Goal: Find specific page/section: Find specific page/section

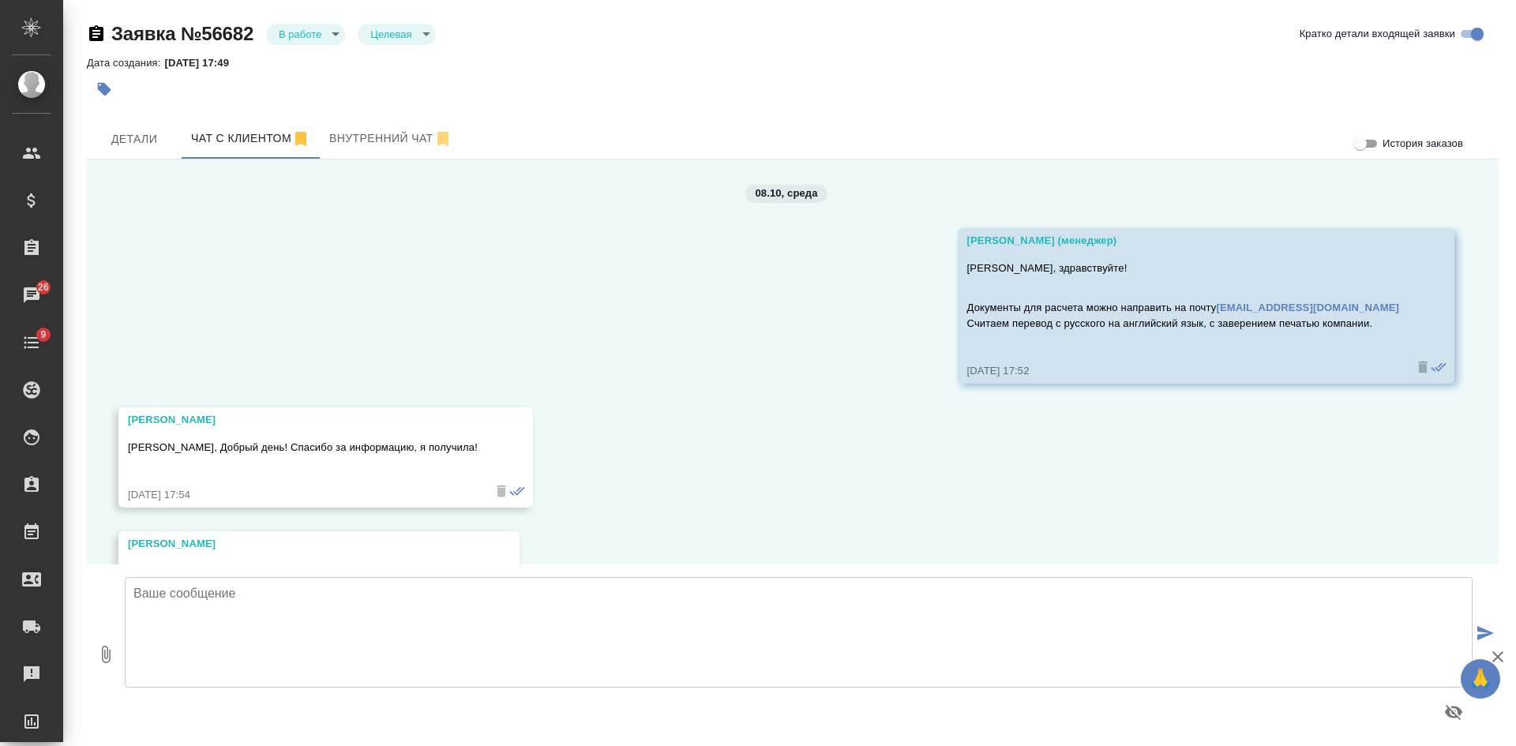
scroll to position [91, 0]
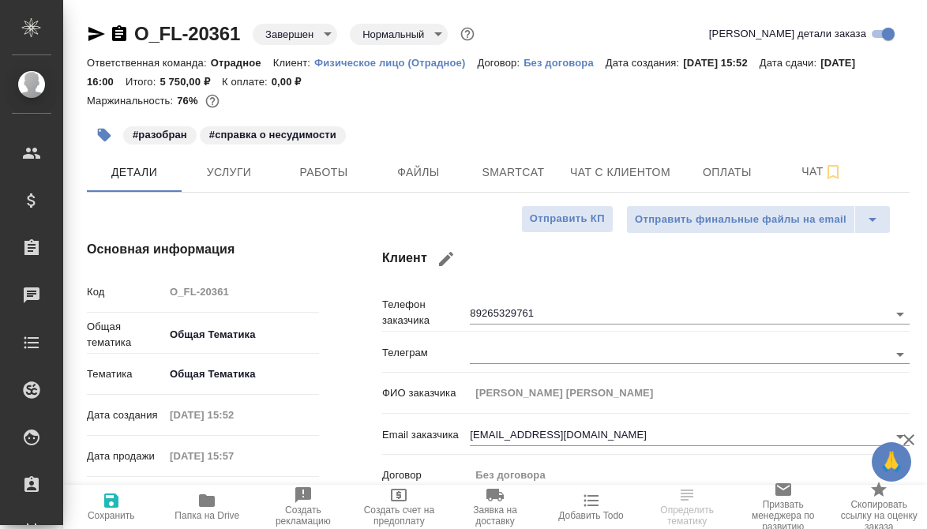
select select "RU"
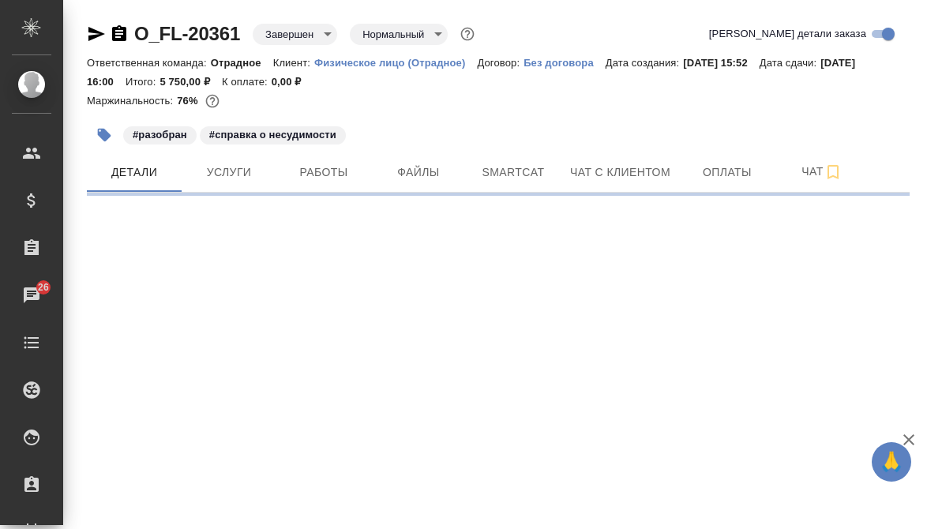
select select "RU"
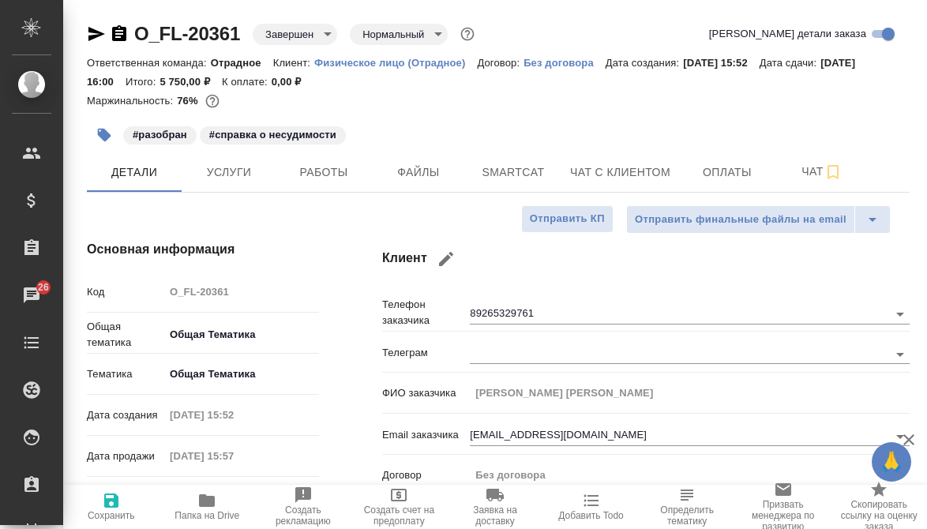
type textarea "x"
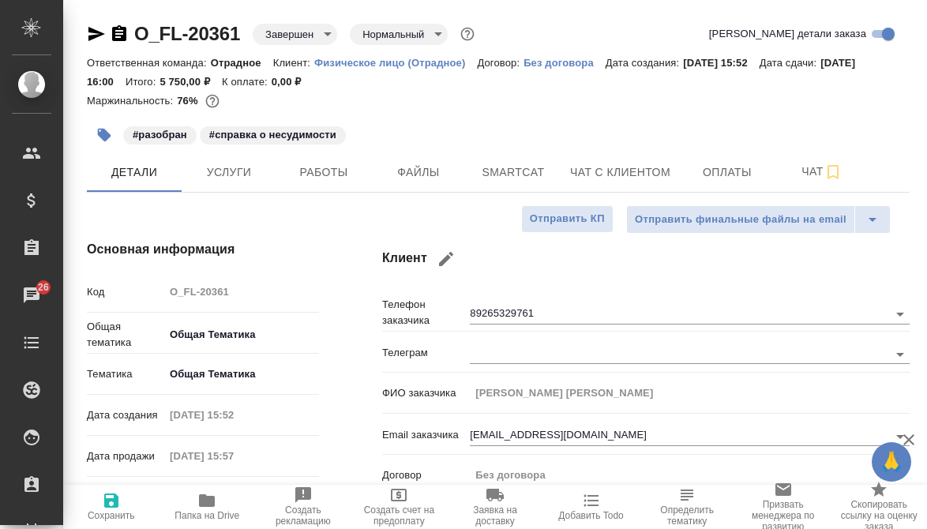
type textarea "x"
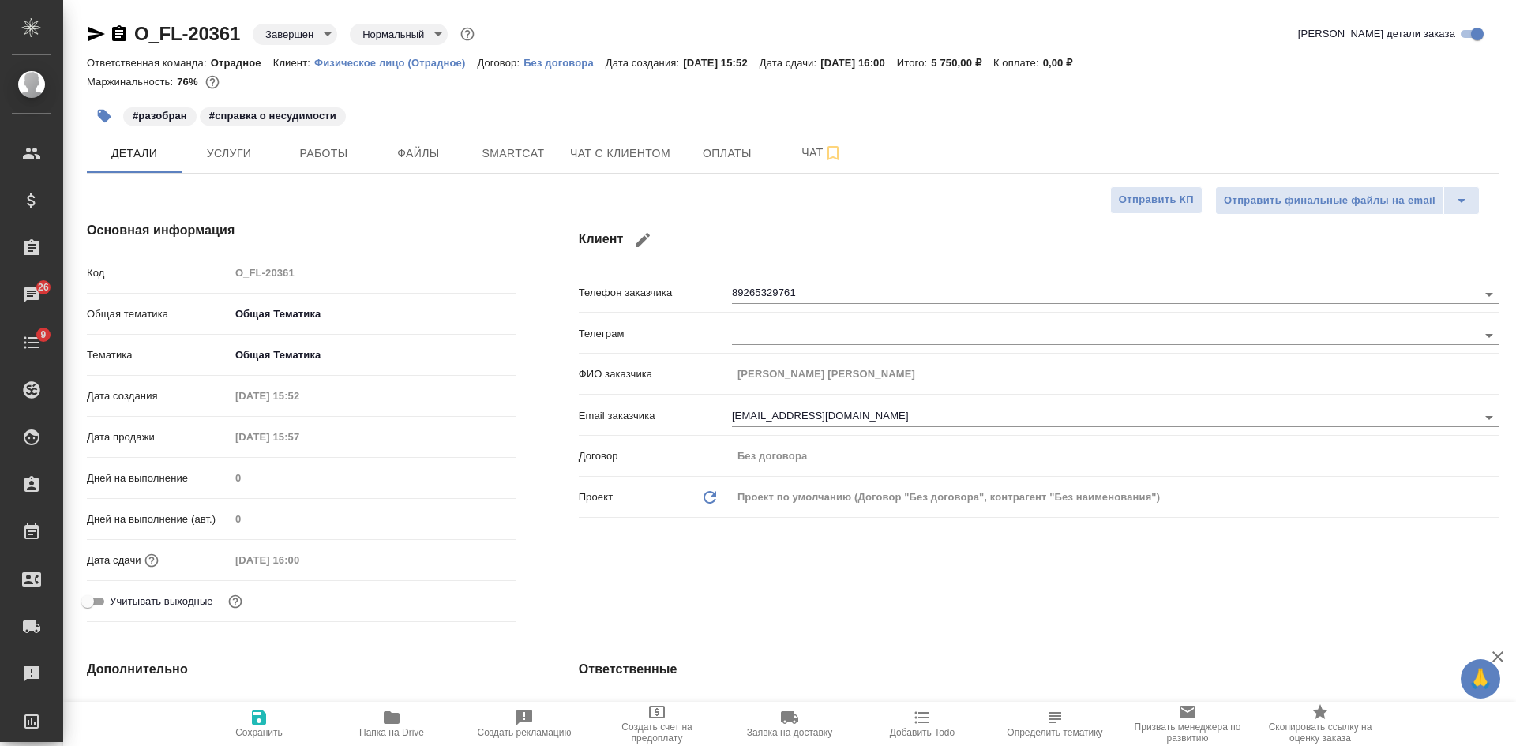
type textarea "x"
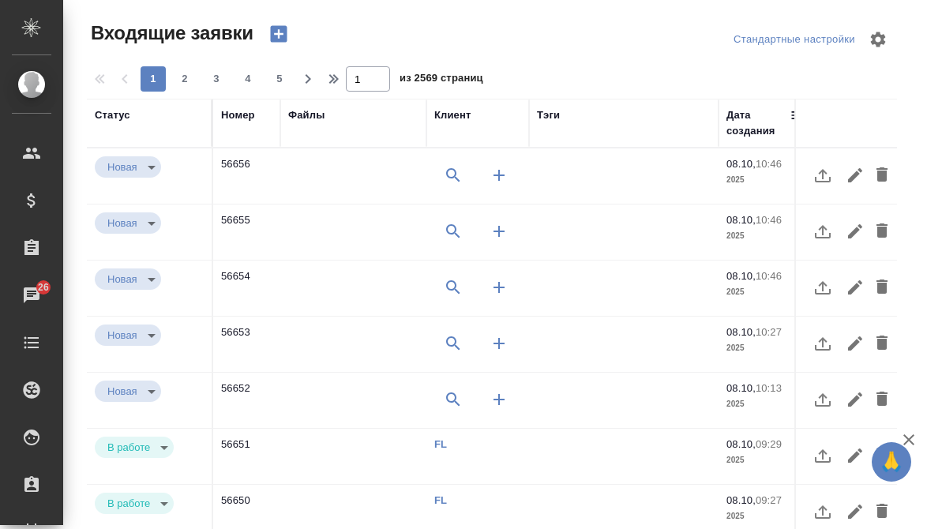
select select "RU"
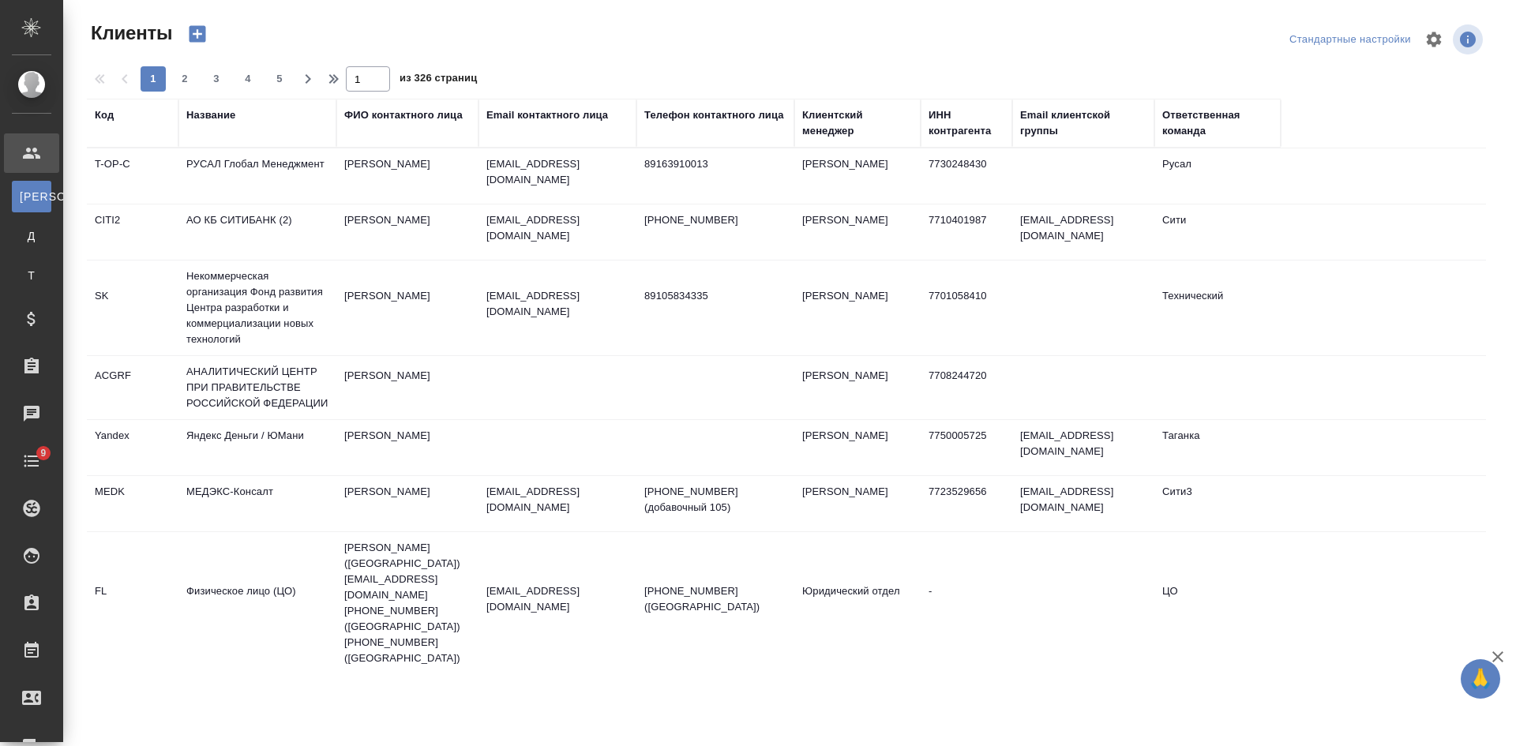
select select "RU"
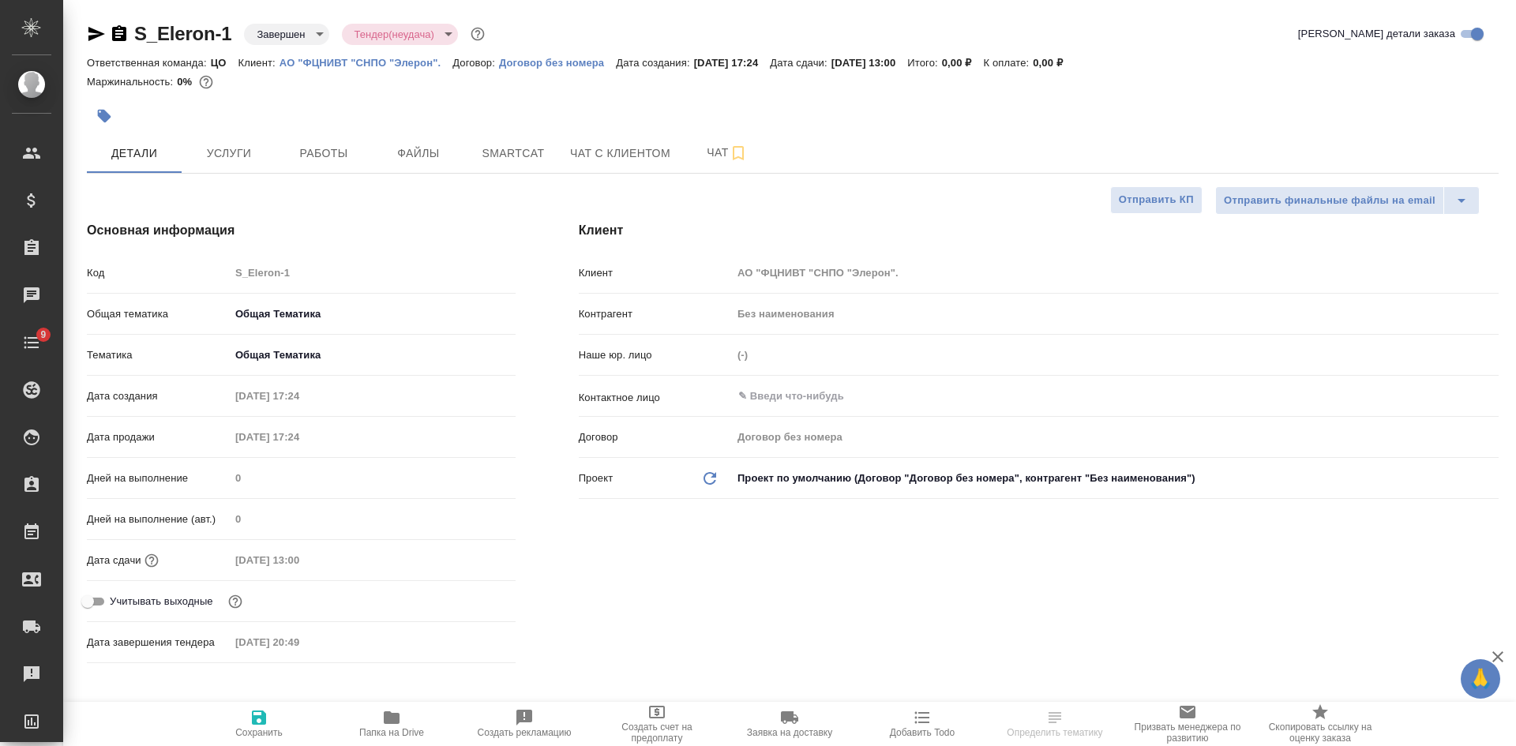
select select "RU"
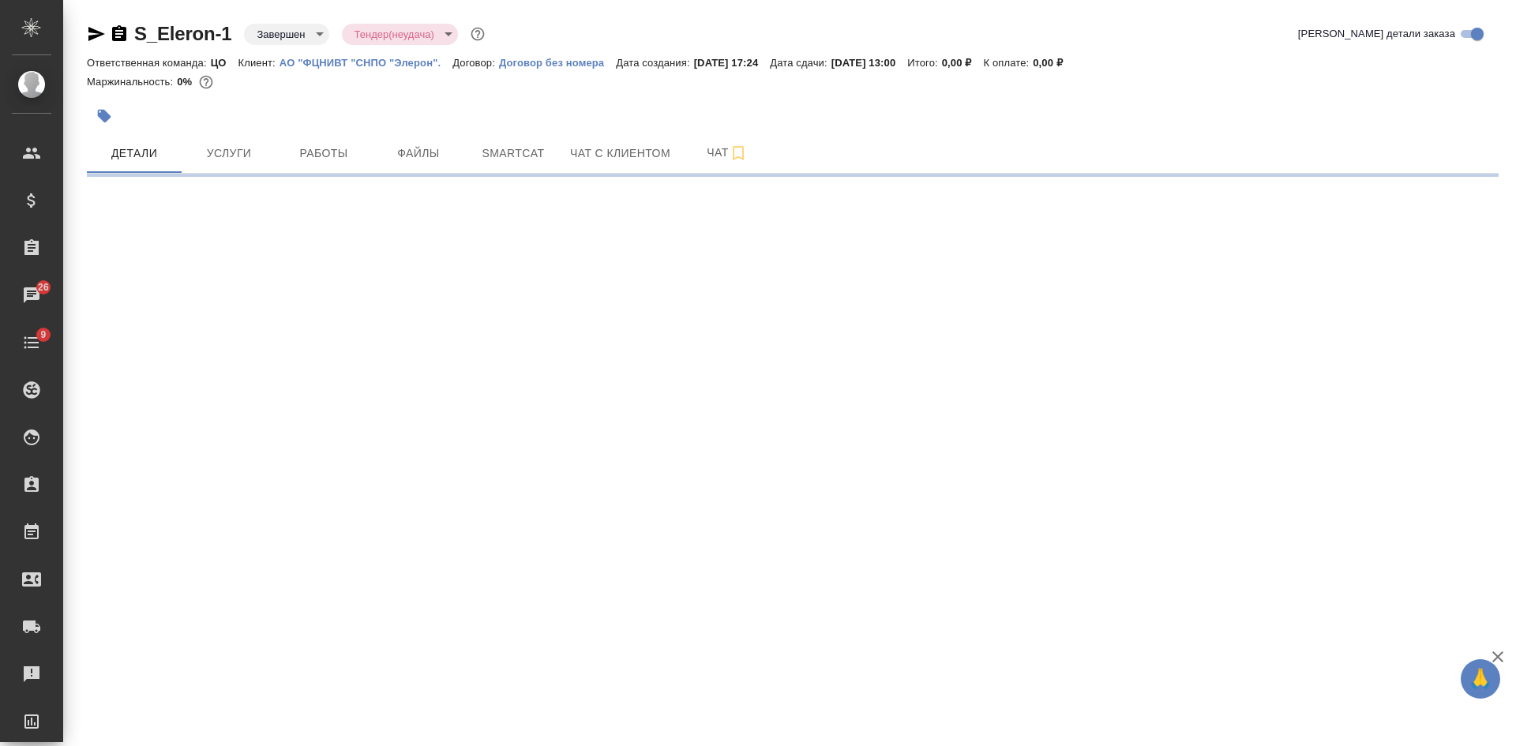
select select "RU"
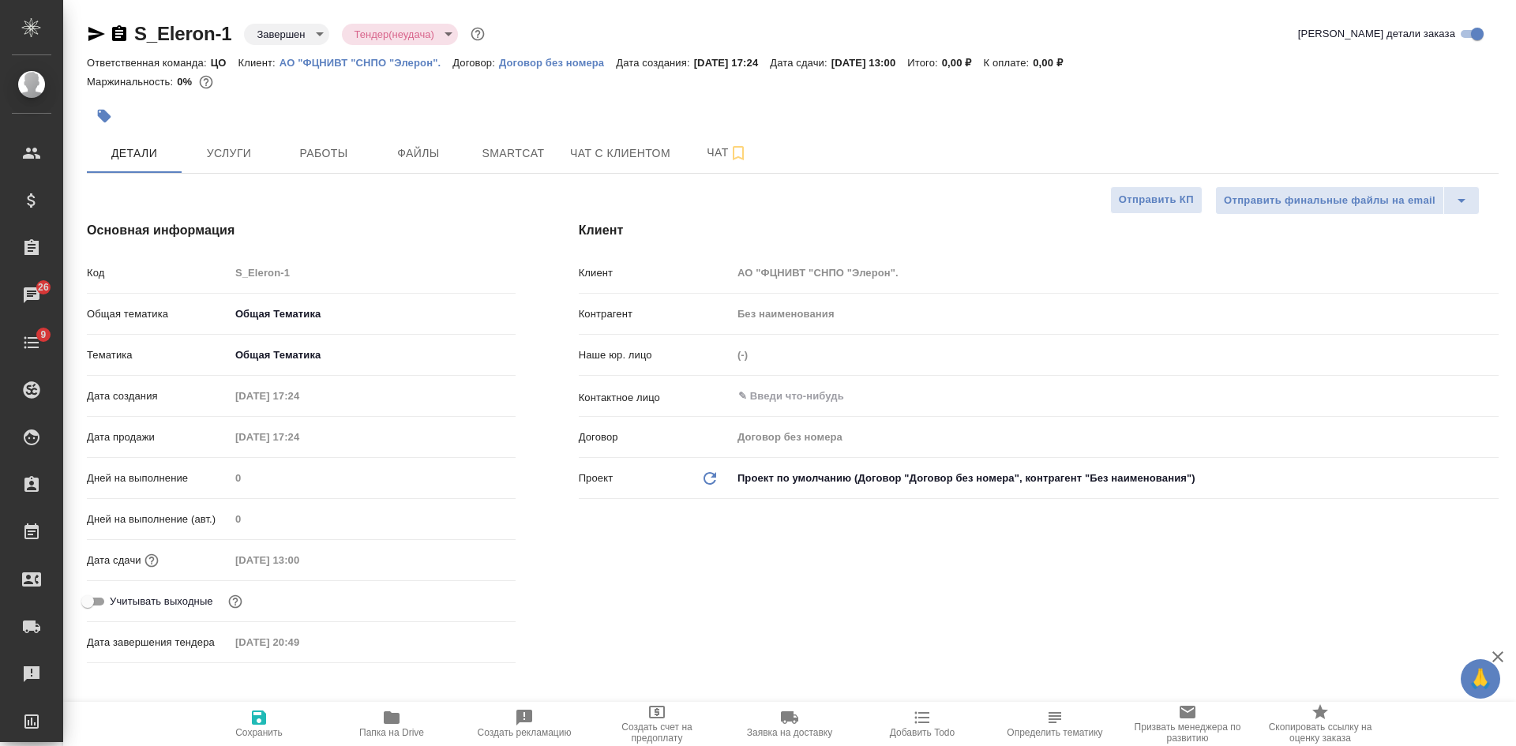
type textarea "x"
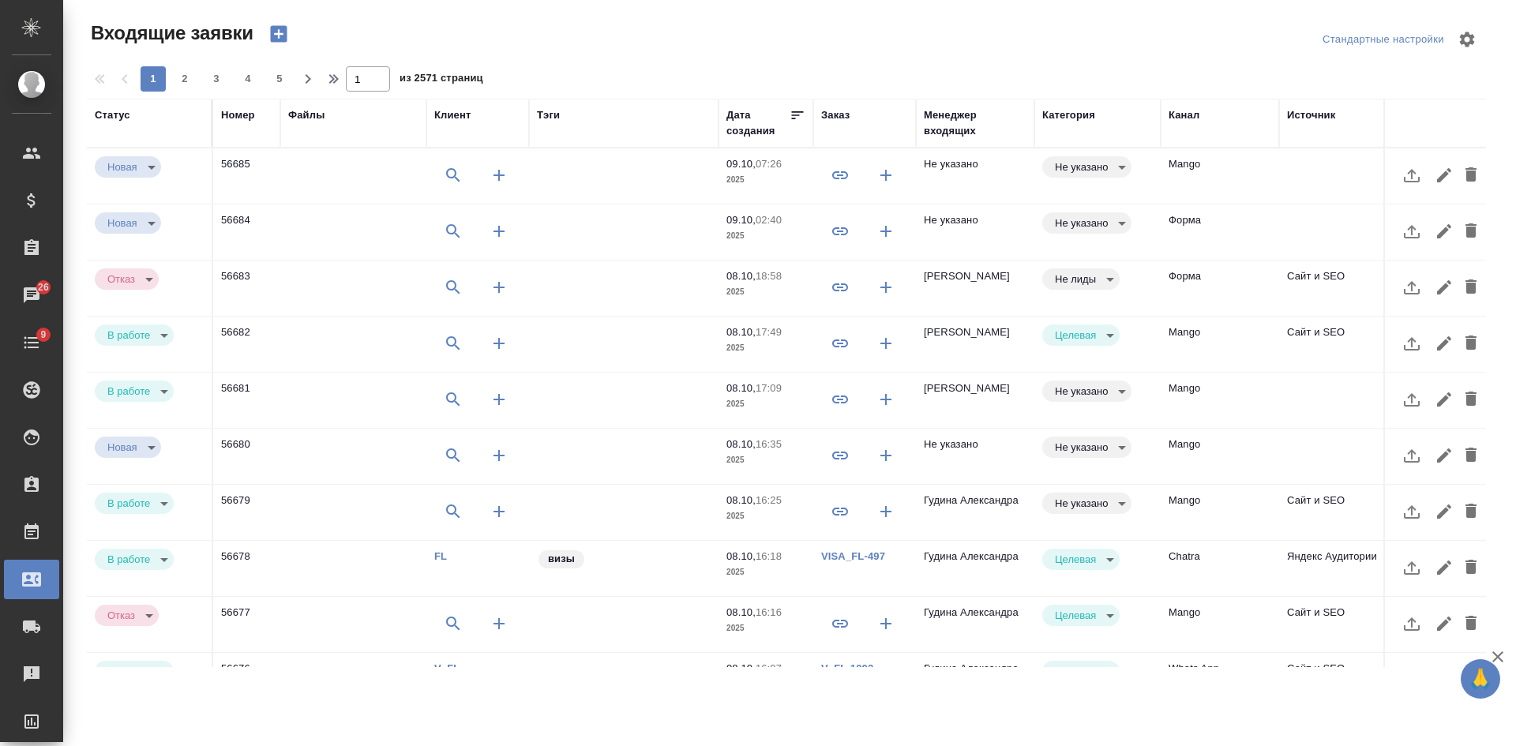
select select "RU"
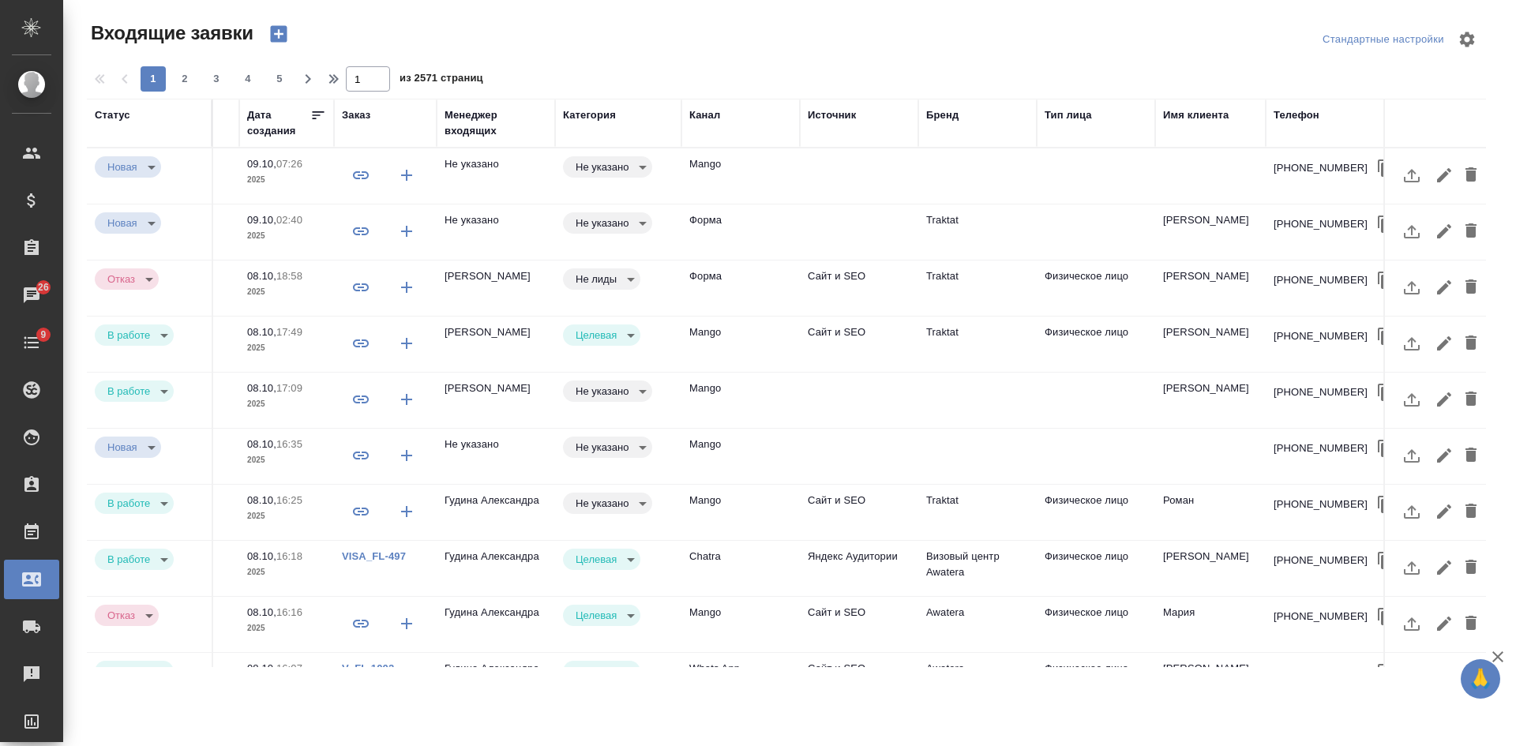
scroll to position [0, 484]
